Goal: Task Accomplishment & Management: Use online tool/utility

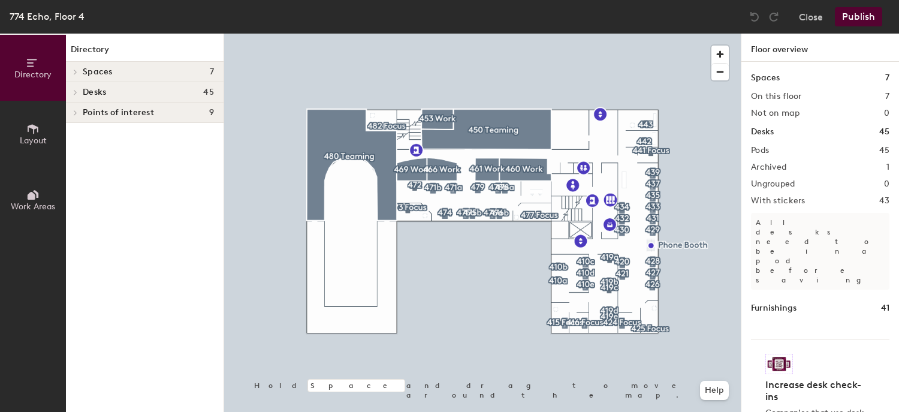
click at [30, 140] on span "Layout" at bounding box center [33, 141] width 27 height 10
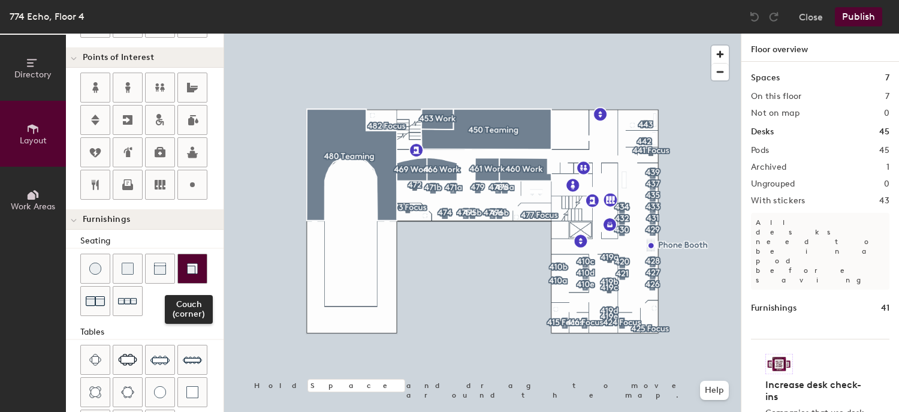
scroll to position [341, 0]
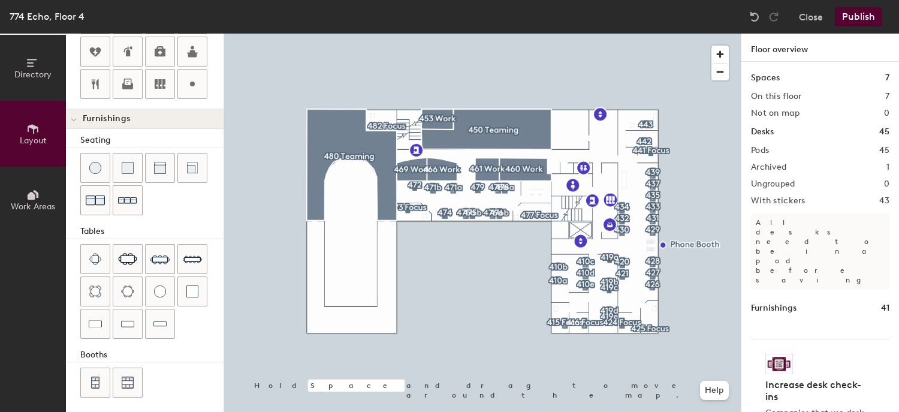
type input "20"
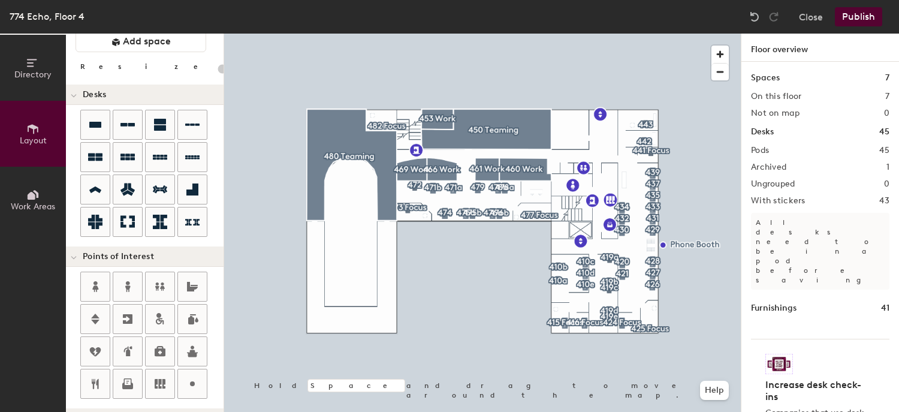
scroll to position [0, 0]
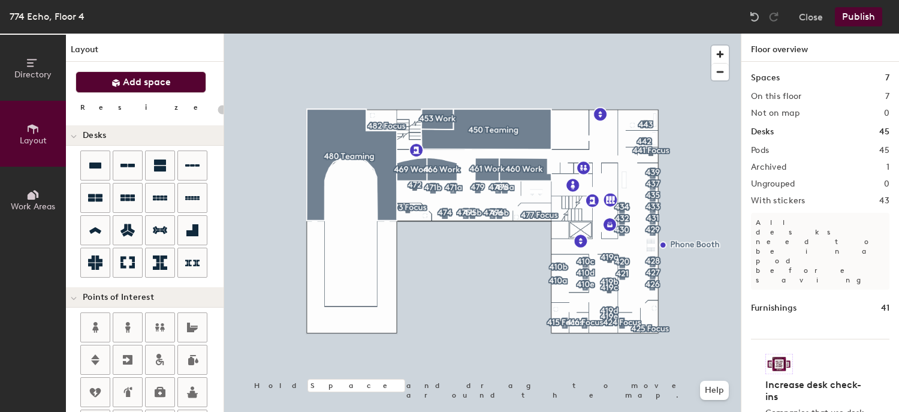
click at [139, 80] on span "Add space" at bounding box center [147, 82] width 48 height 12
click at [35, 195] on icon at bounding box center [32, 196] width 8 height 8
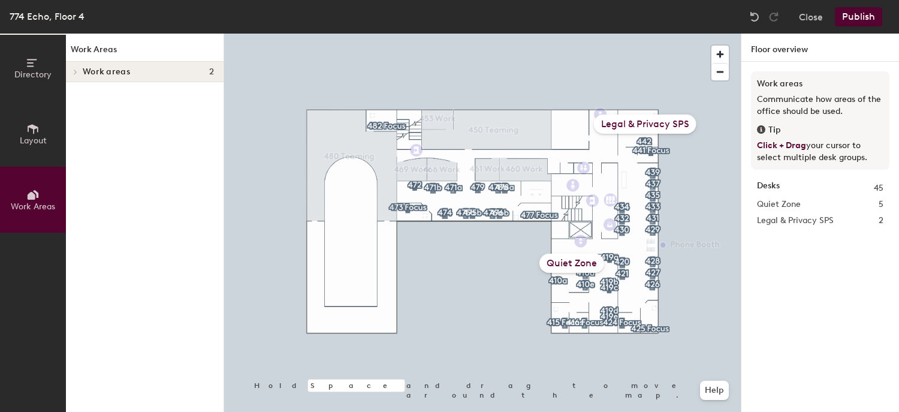
click at [35, 195] on icon at bounding box center [32, 196] width 8 height 8
click at [26, 71] on span "Directory" at bounding box center [32, 75] width 37 height 10
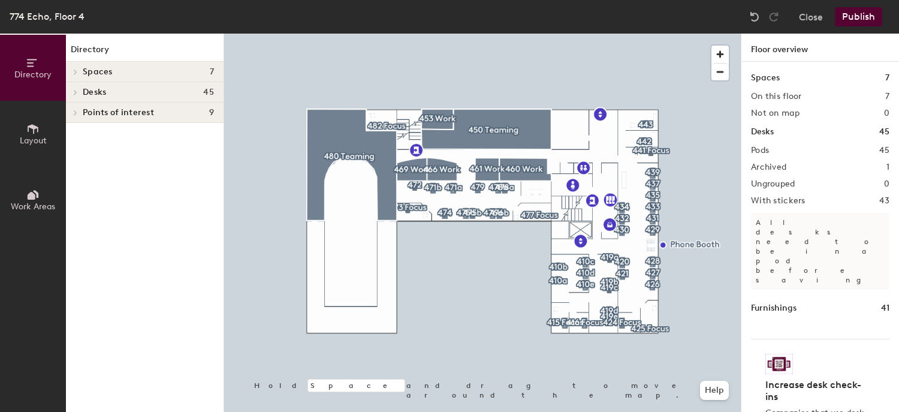
click at [92, 91] on span "Desks" at bounding box center [94, 93] width 23 height 10
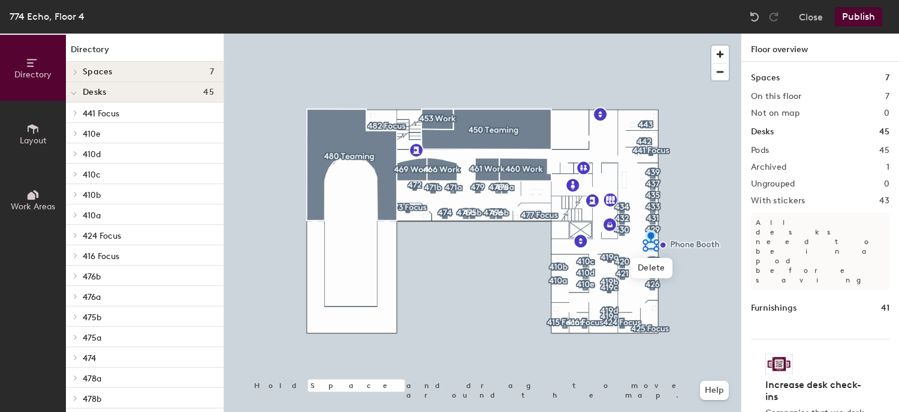
click at [35, 136] on span "Layout" at bounding box center [33, 141] width 27 height 10
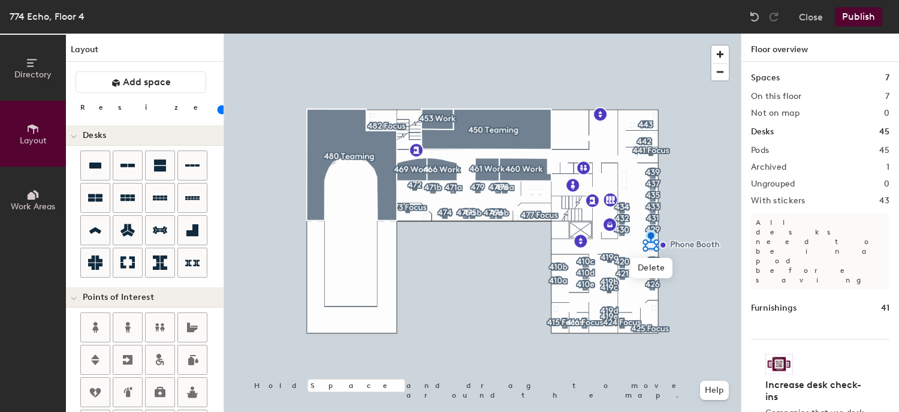
drag, startPoint x: 161, startPoint y: 165, endPoint x: 200, endPoint y: 53, distance: 118.9
click at [200, 53] on h1 "Layout" at bounding box center [145, 52] width 158 height 19
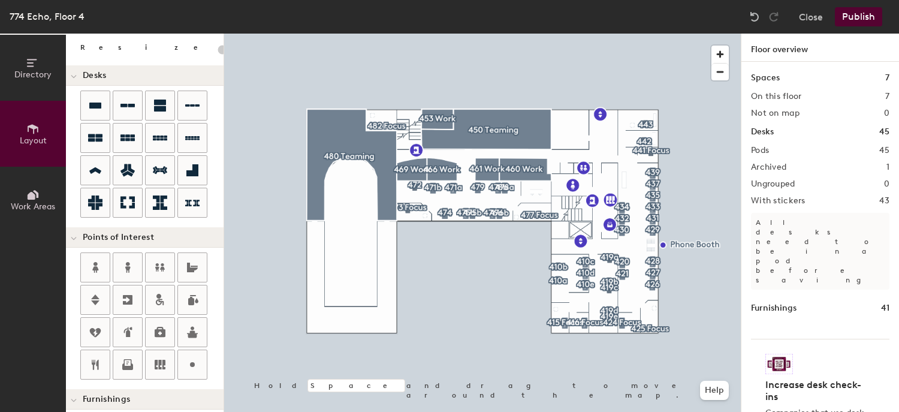
click at [860, 13] on button "Publish" at bounding box center [858, 16] width 47 height 19
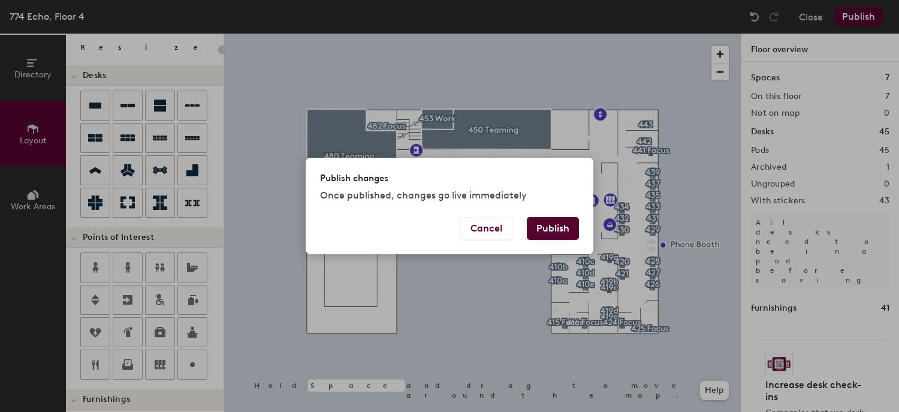
click at [561, 229] on button "Publish" at bounding box center [553, 228] width 52 height 23
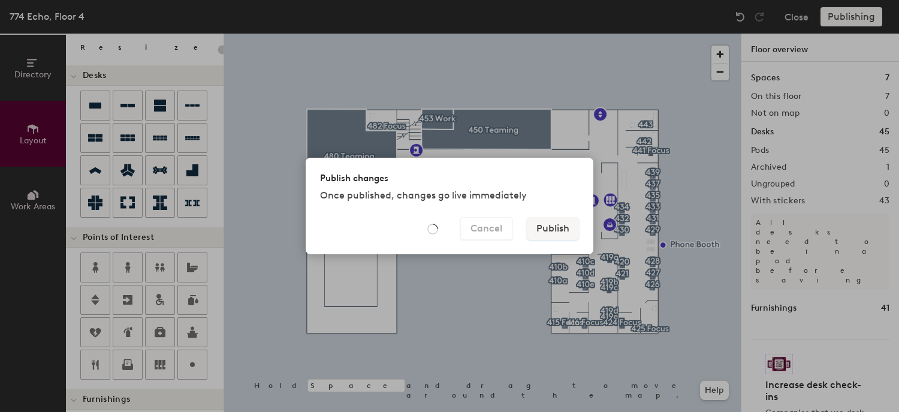
type input "20"
